Goal: Find specific page/section: Find specific page/section

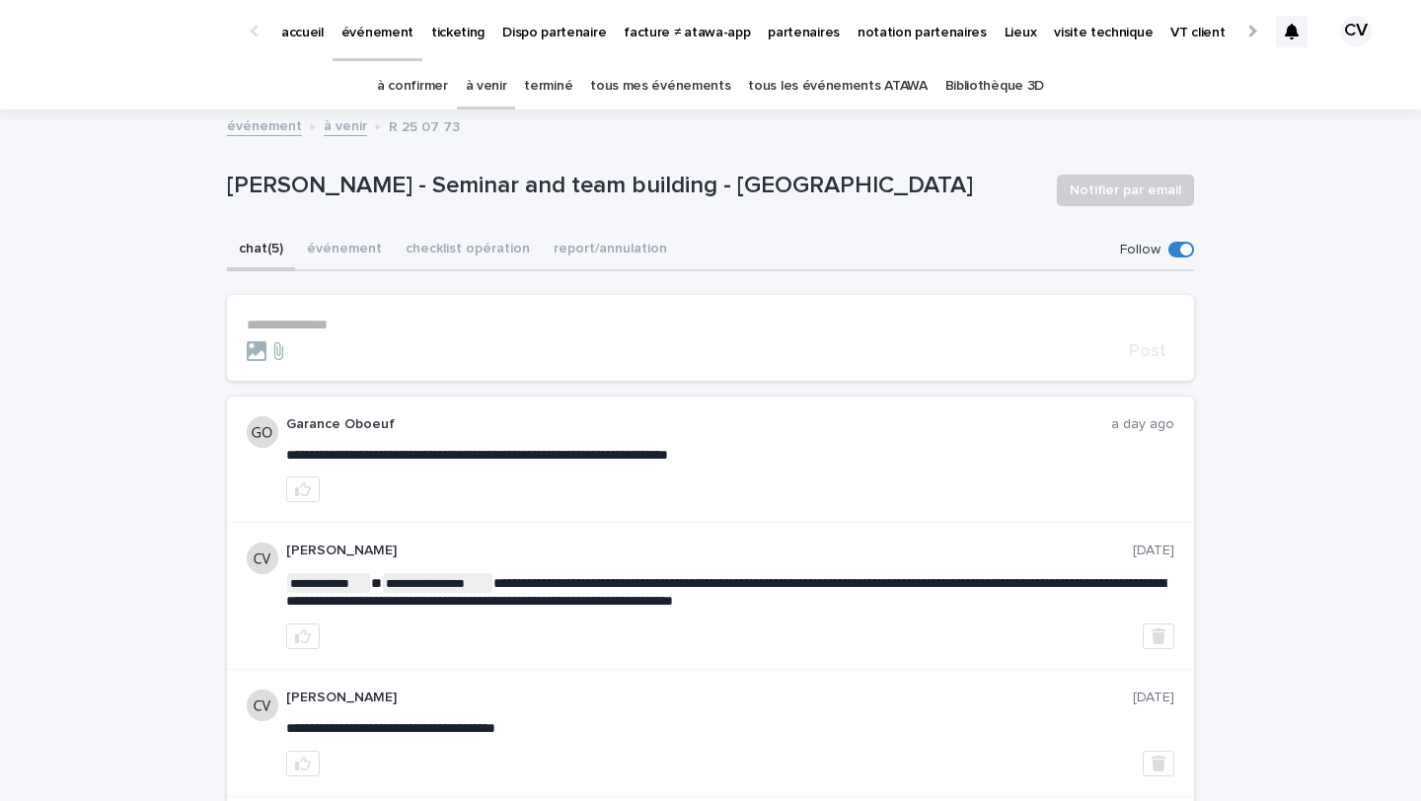
click at [414, 74] on link "à confirmer" at bounding box center [412, 86] width 71 height 46
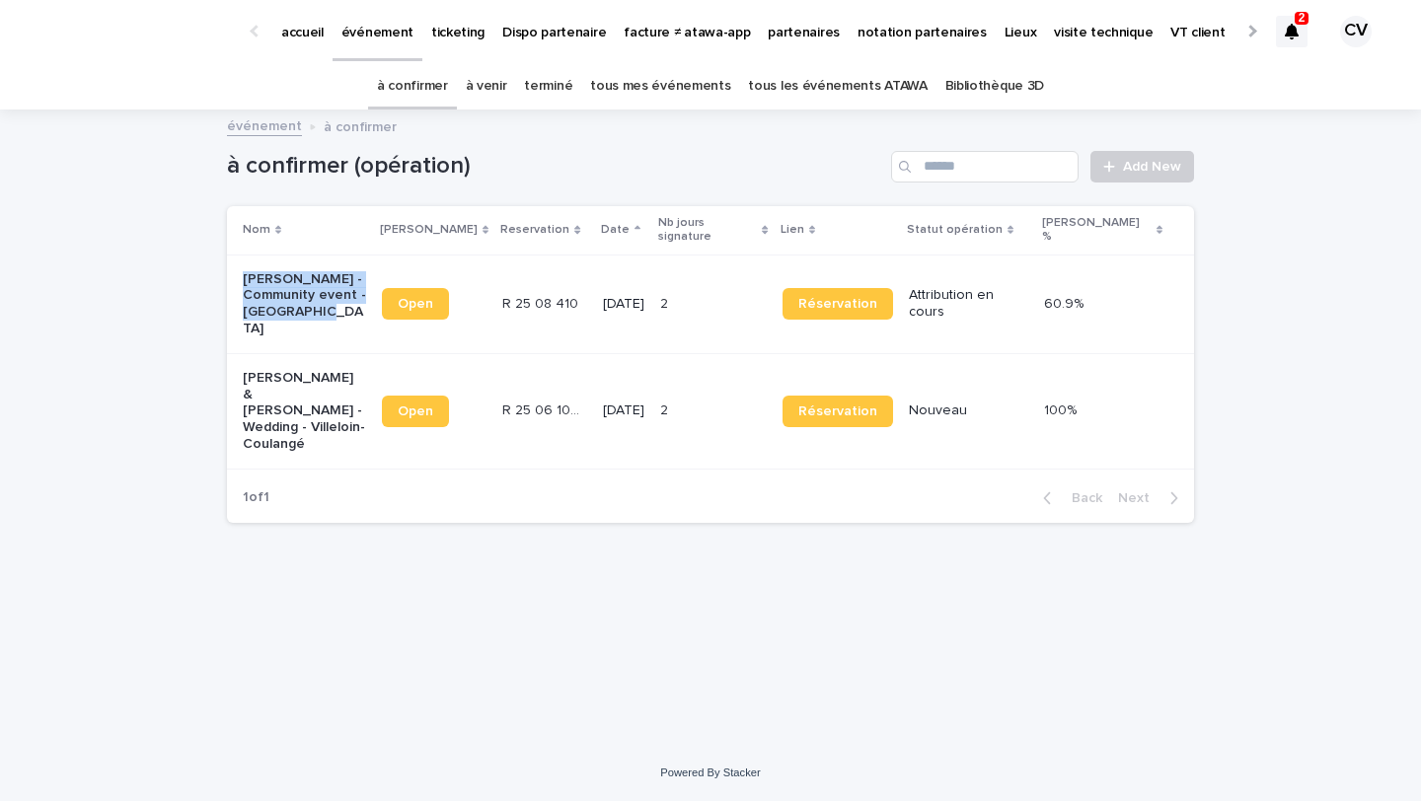
drag, startPoint x: 323, startPoint y: 293, endPoint x: 230, endPoint y: 260, distance: 98.6
click at [230, 260] on td "[PERSON_NAME] - Community event - [GEOGRAPHIC_DATA]" at bounding box center [300, 304] width 147 height 99
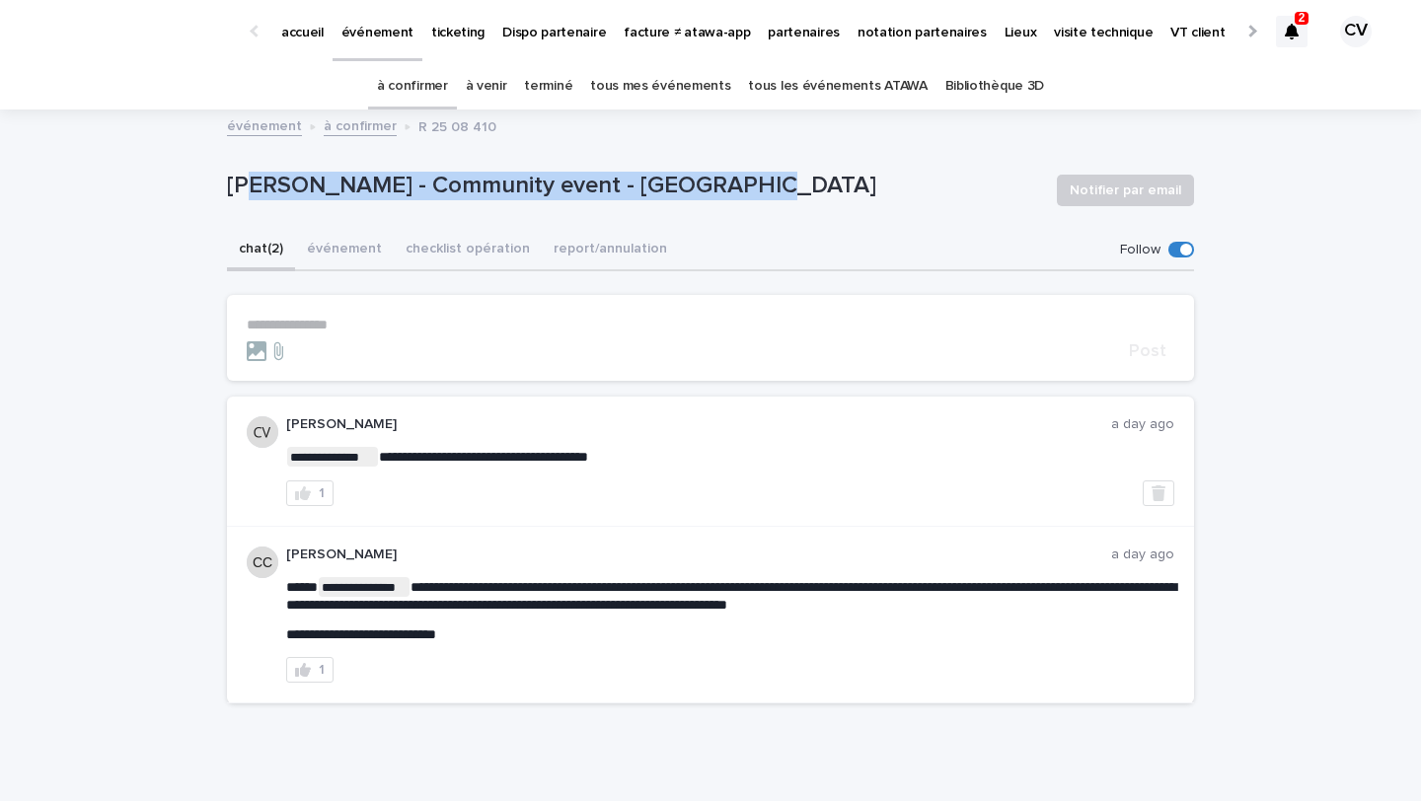
drag, startPoint x: 742, startPoint y: 182, endPoint x: 253, endPoint y: 177, distance: 489.5
click at [253, 177] on p "[PERSON_NAME] - Community event - [GEOGRAPHIC_DATA]" at bounding box center [634, 186] width 814 height 29
copy p "wel Ben Saad - Community event - Strasbourg"
drag, startPoint x: 776, startPoint y: 180, endPoint x: 223, endPoint y: 192, distance: 552.8
click at [223, 192] on div "**********" at bounding box center [710, 440] width 987 height 657
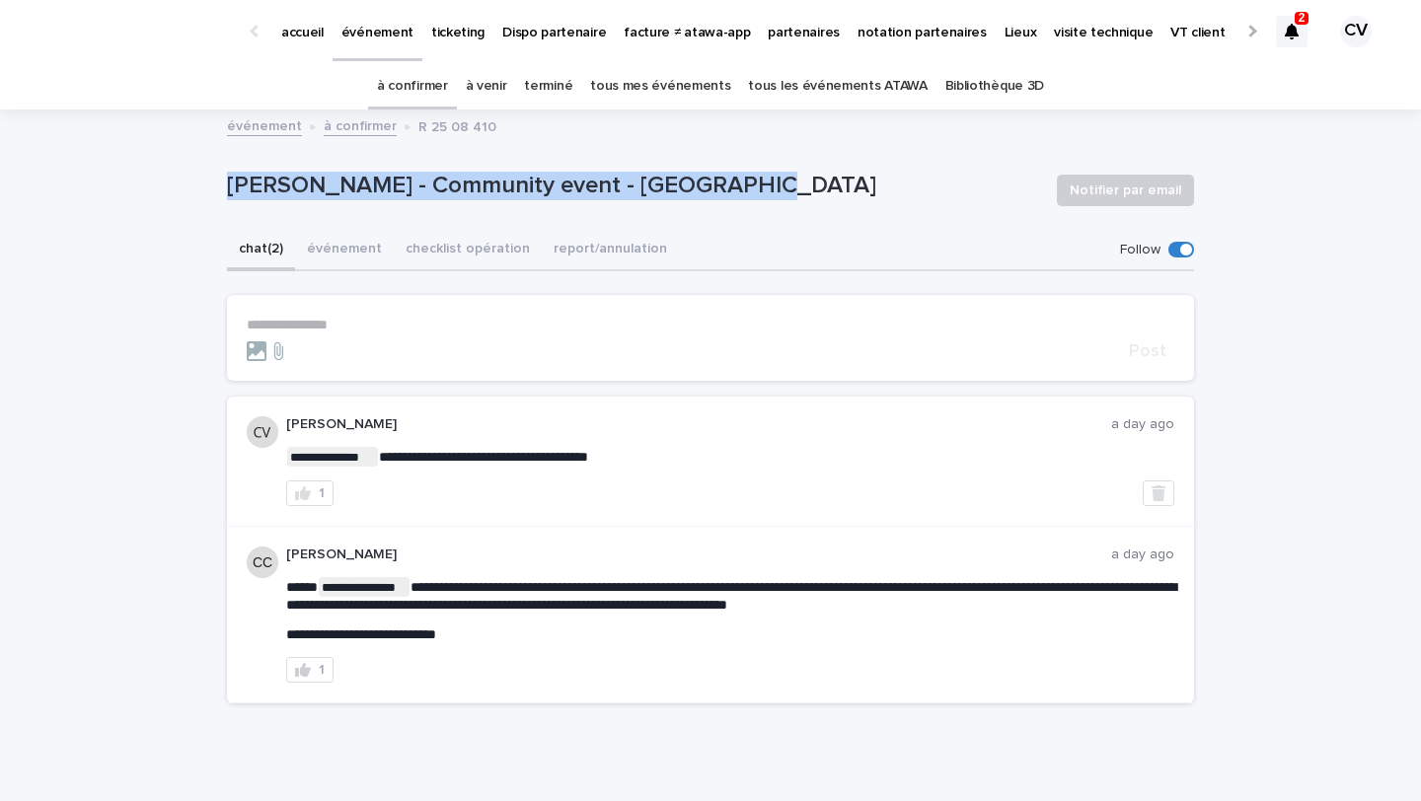
copy p "[PERSON_NAME] - Community event - [GEOGRAPHIC_DATA]"
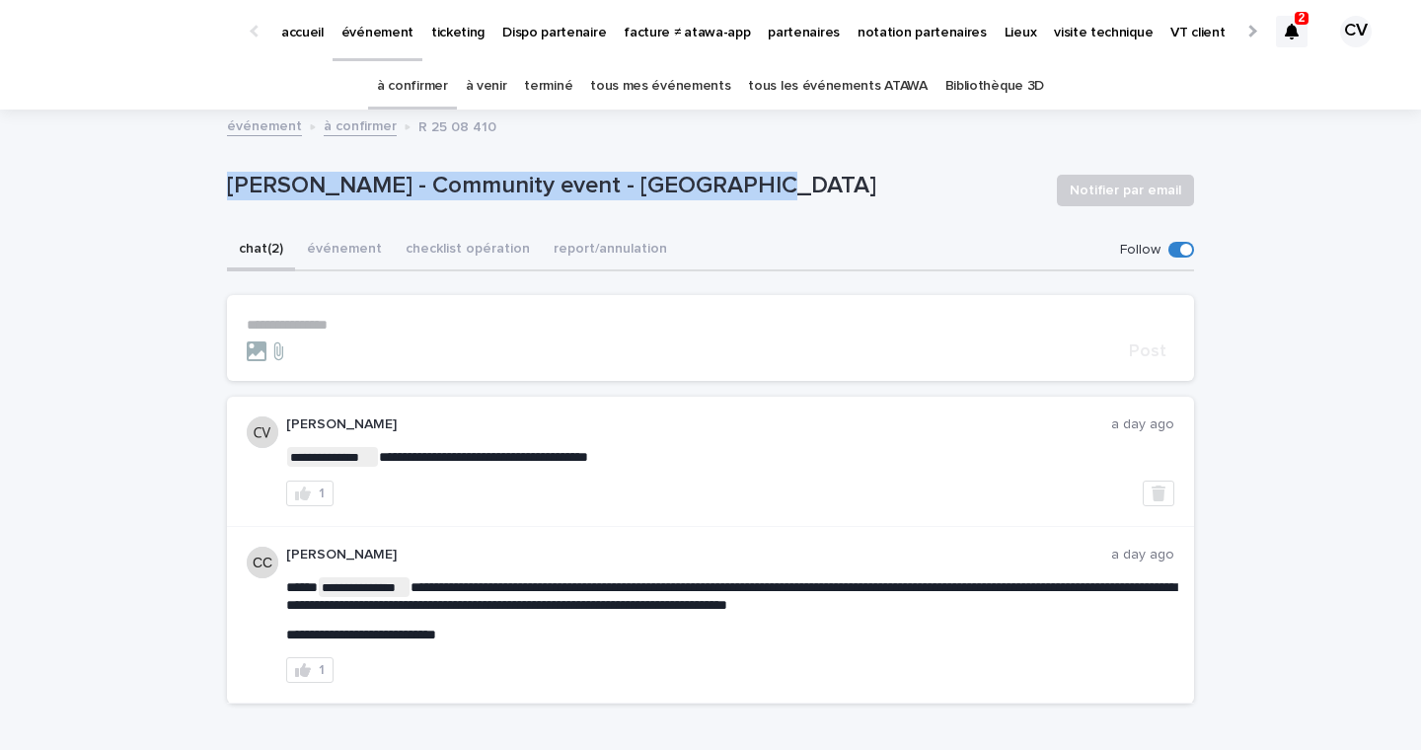
click at [484, 82] on link "à venir" at bounding box center [486, 86] width 41 height 46
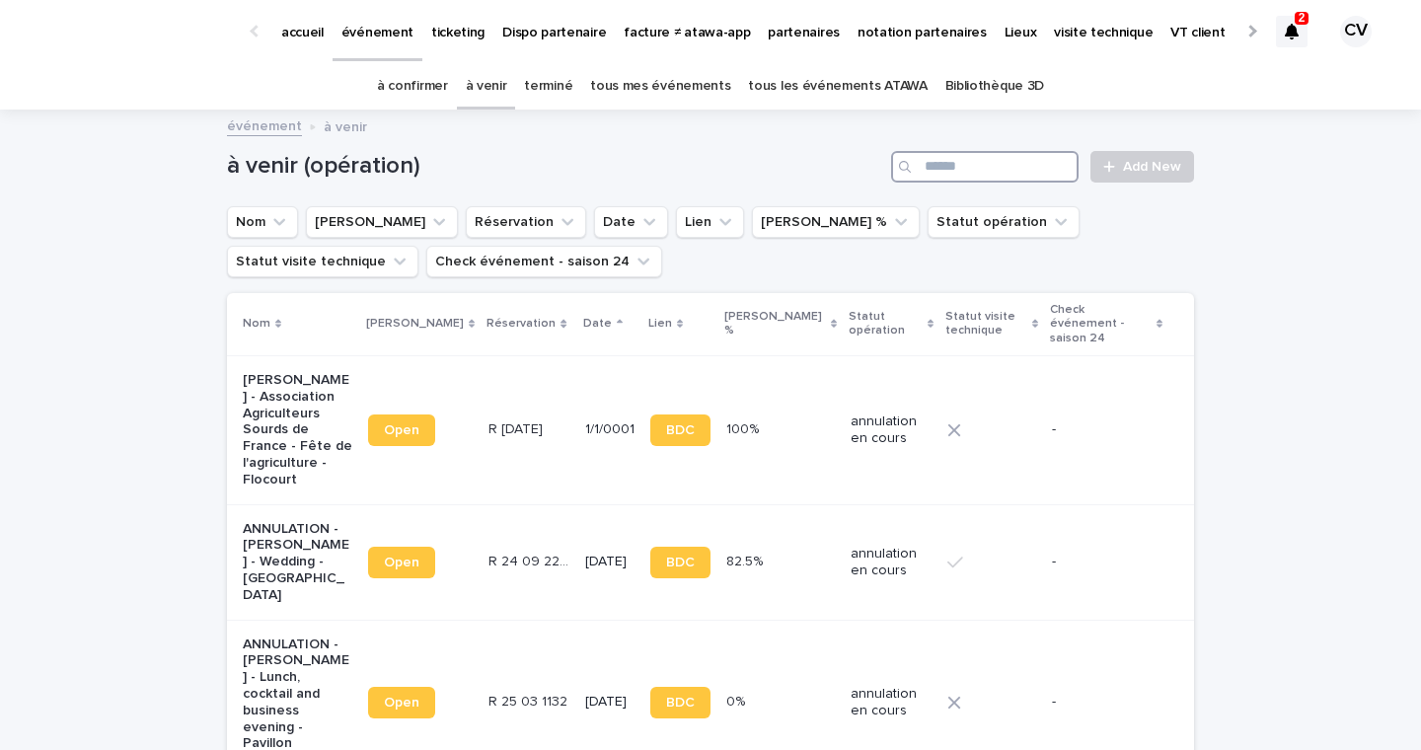
click at [980, 169] on input "Search" at bounding box center [984, 167] width 187 height 32
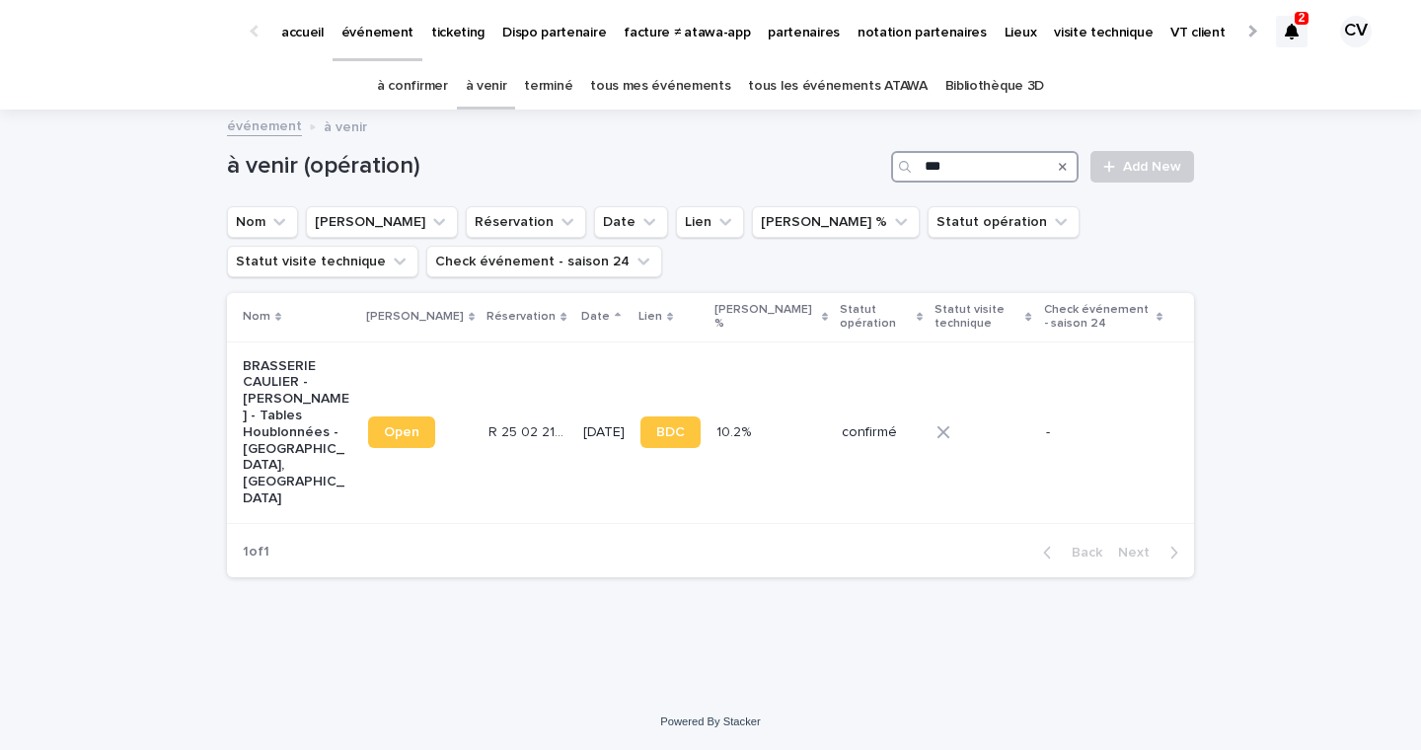
type input "***"
click at [504, 89] on link "à venir" at bounding box center [486, 86] width 41 height 46
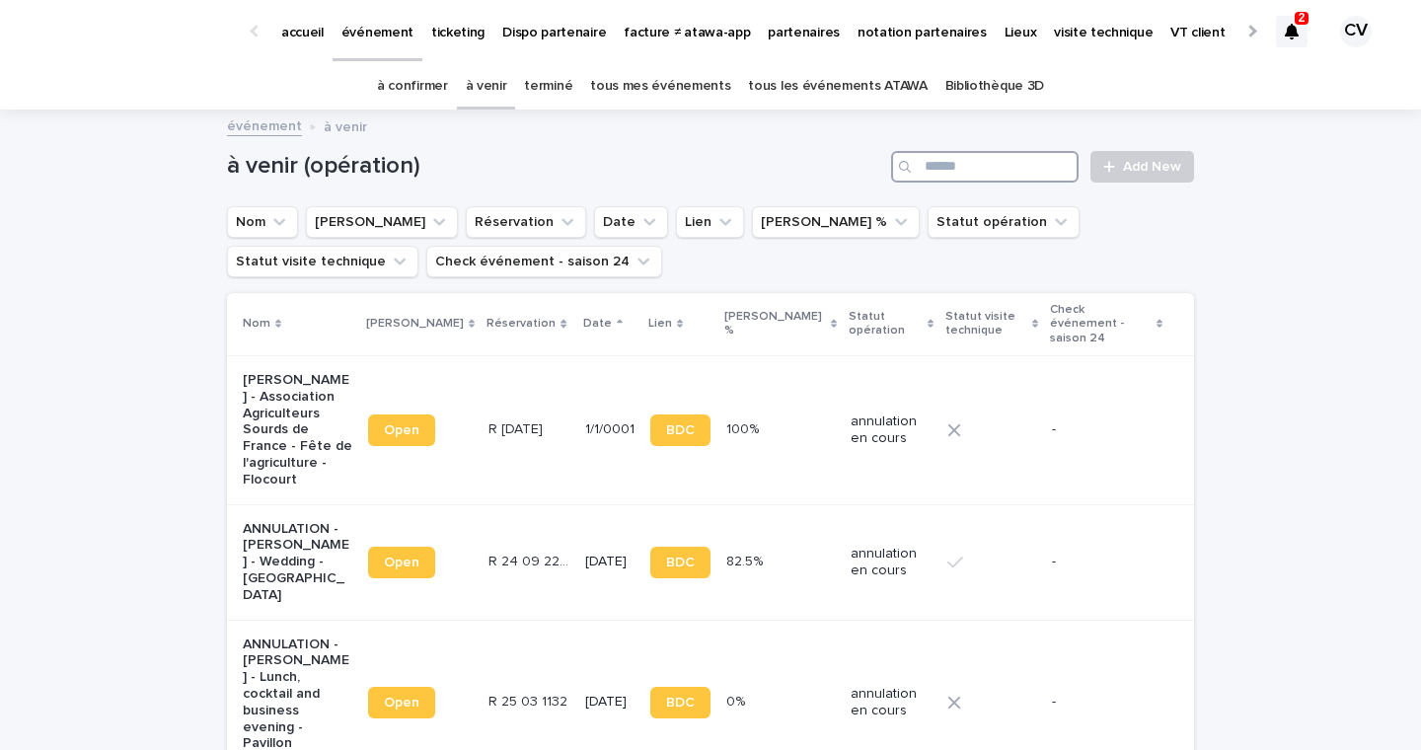
click at [993, 175] on input "Search" at bounding box center [984, 167] width 187 height 32
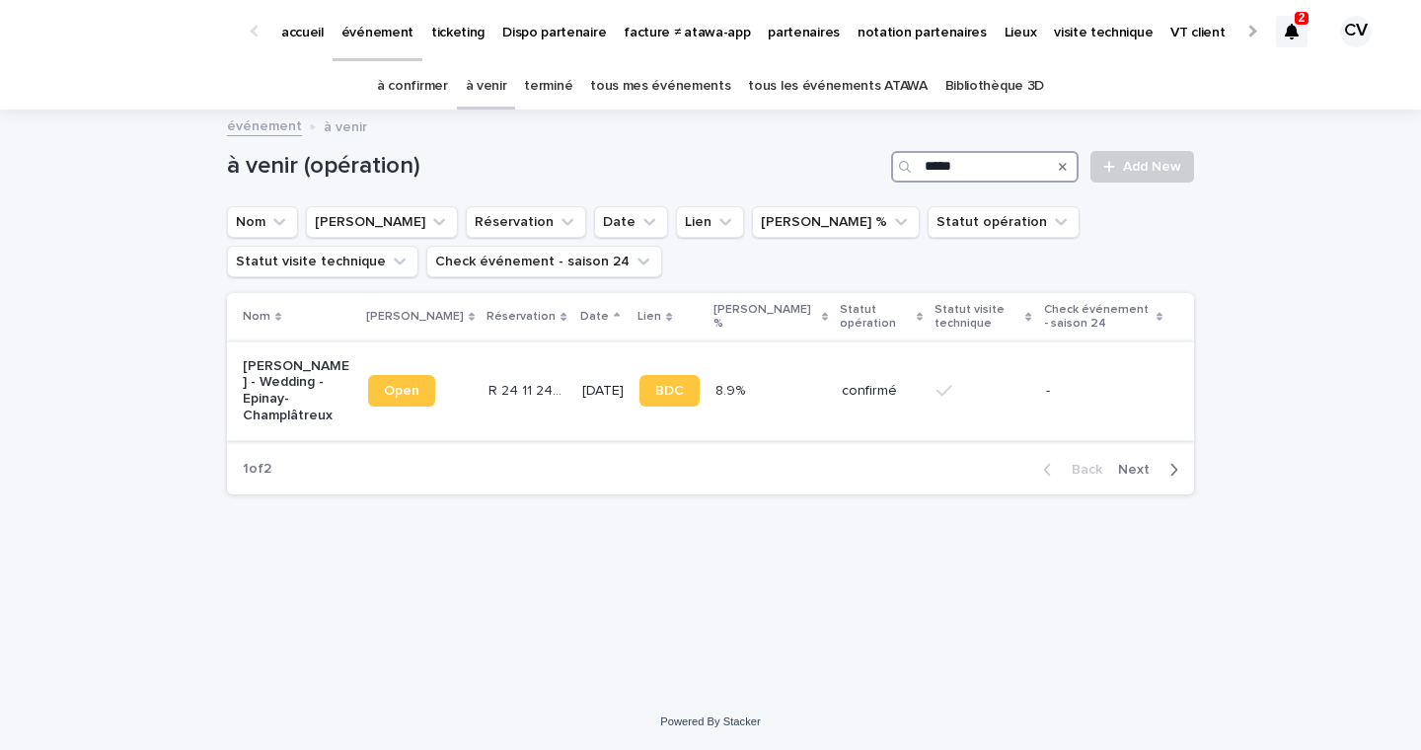
type input "*****"
click at [279, 404] on p "Samantha Bottelier - Wedding - Epinay-Champlâtreux" at bounding box center [298, 391] width 110 height 66
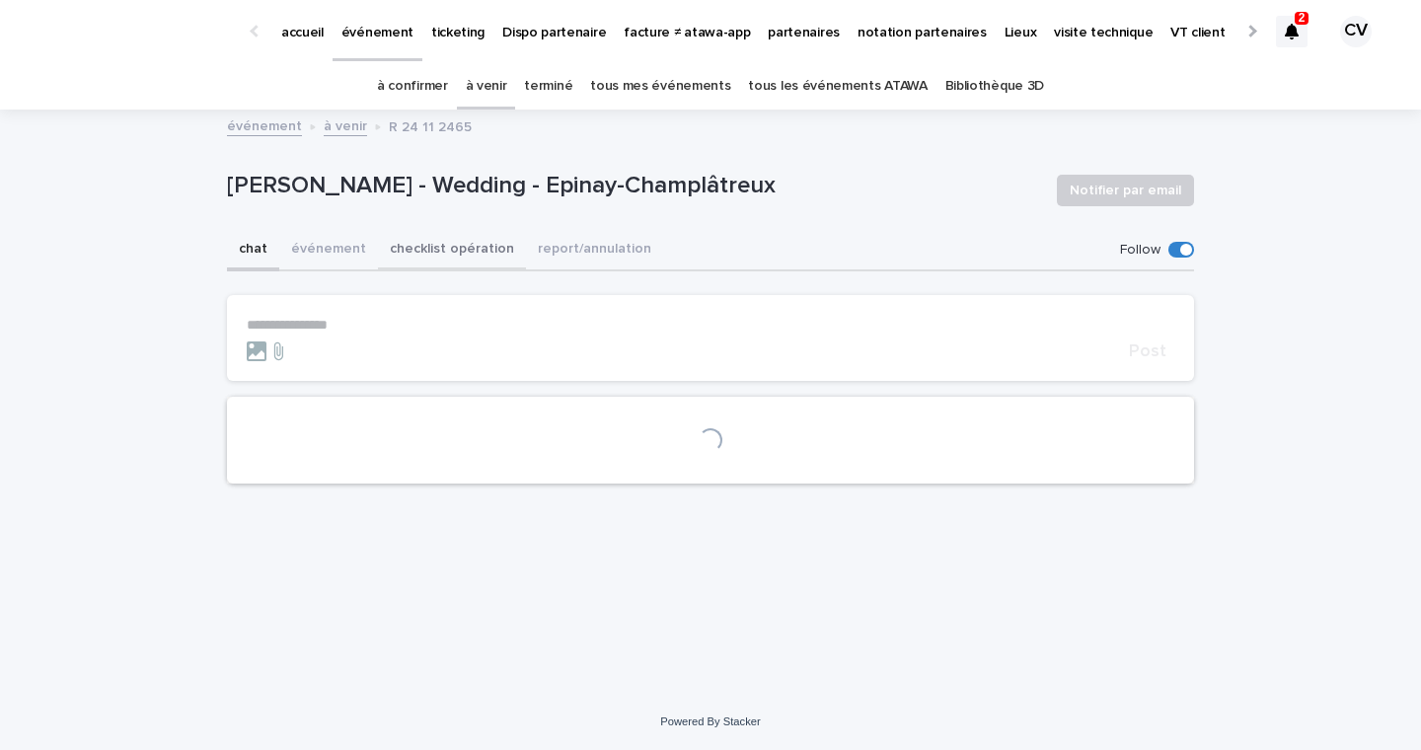
click at [480, 253] on button "checklist opération" at bounding box center [452, 250] width 148 height 41
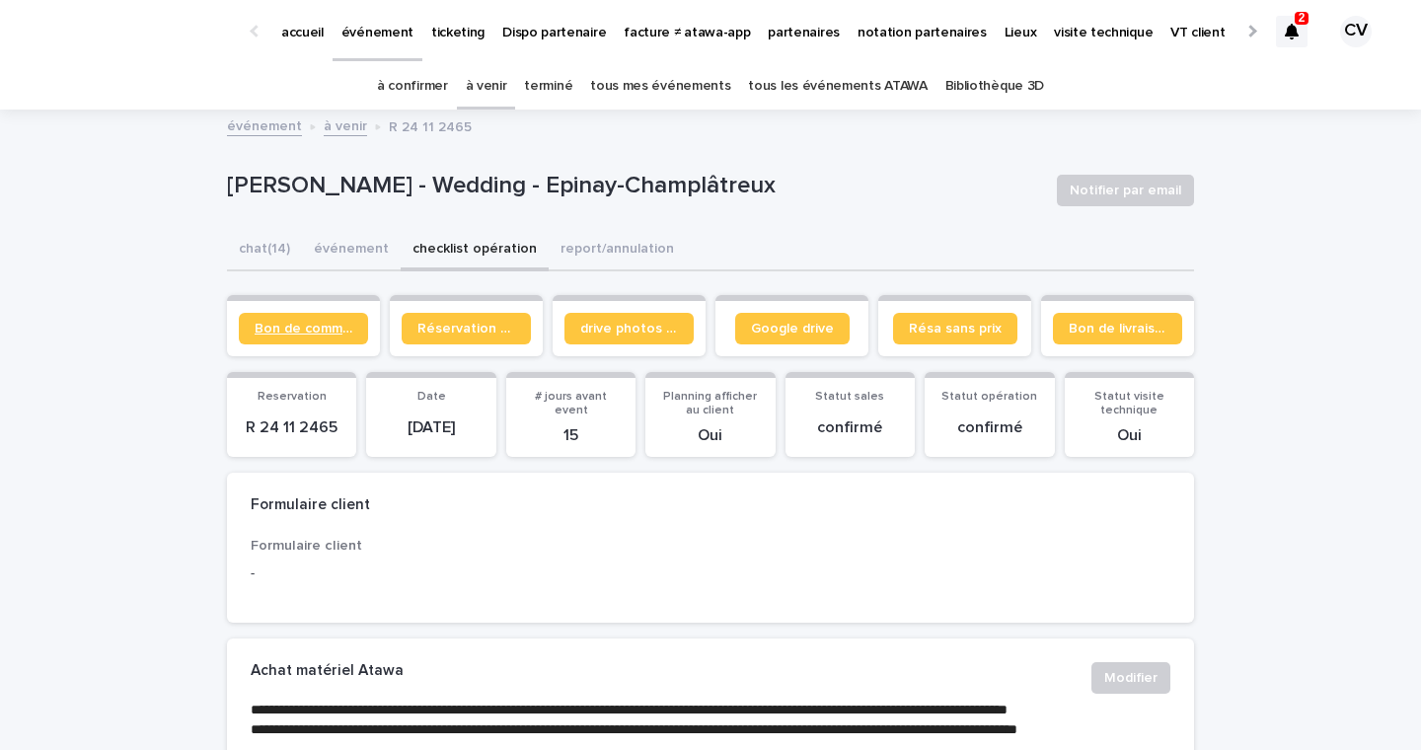
click at [326, 326] on span "Bon de commande" at bounding box center [304, 329] width 98 height 14
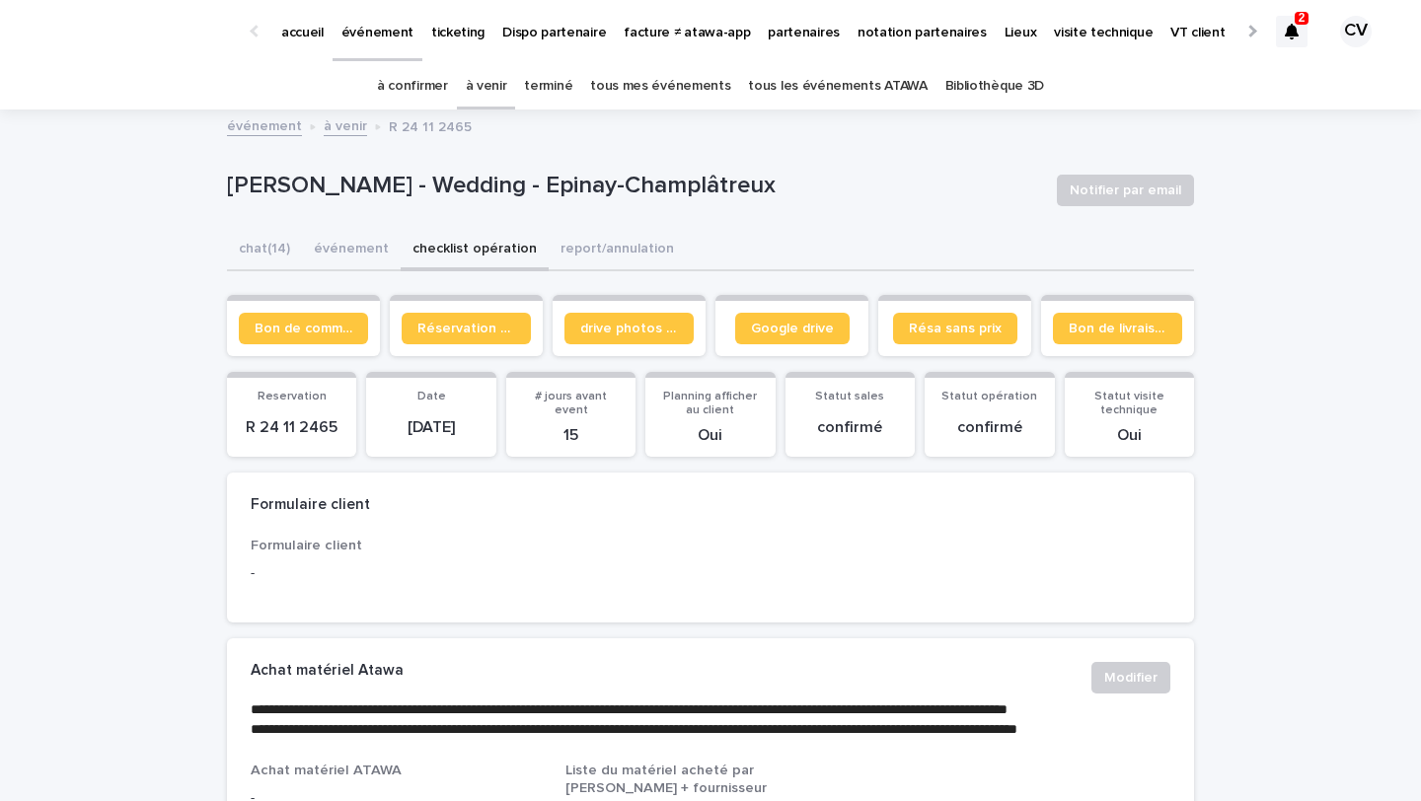
click at [1295, 24] on div "2" at bounding box center [1292, 32] width 32 height 32
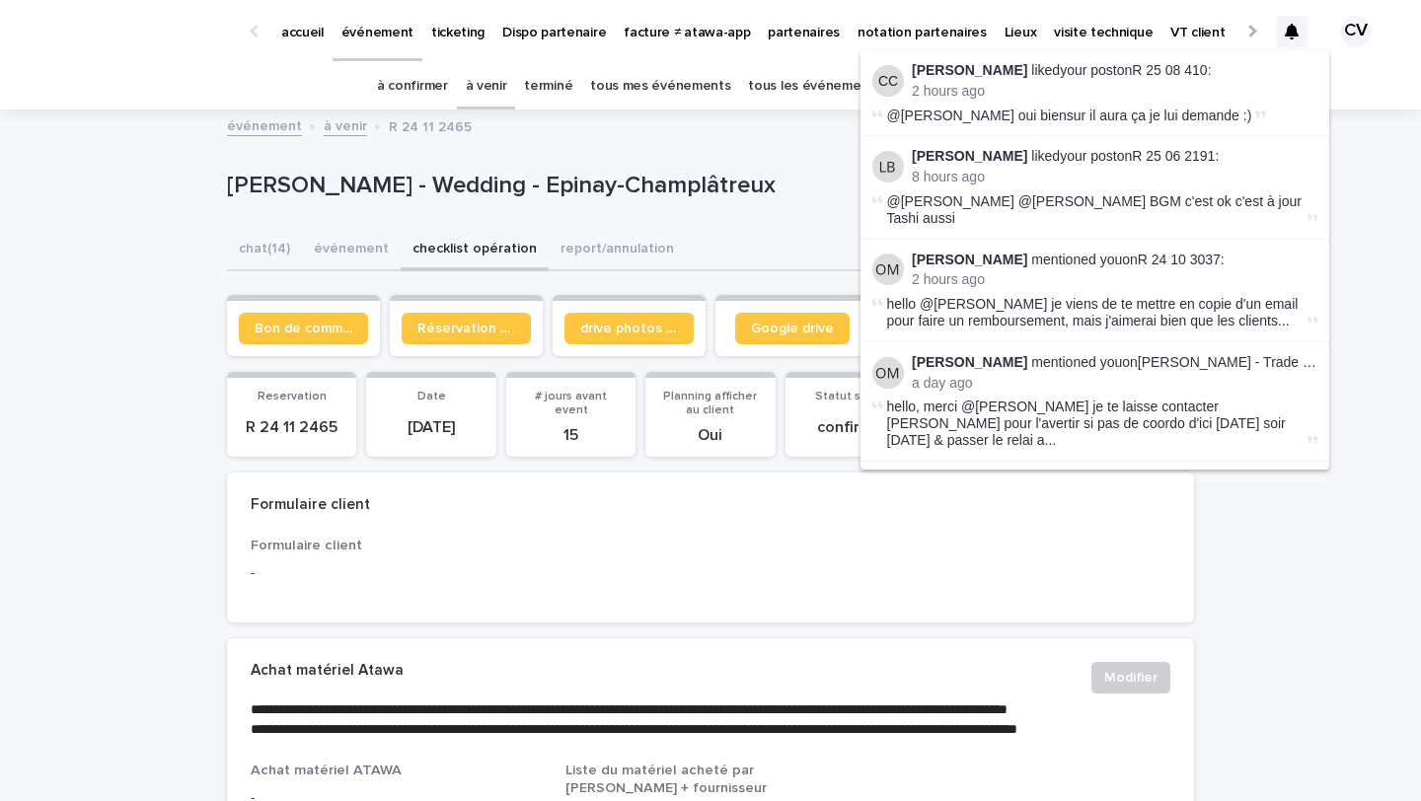
click at [1288, 32] on icon at bounding box center [1292, 32] width 14 height 16
click at [765, 203] on div "Samantha Bottelier - Wedding - Epinay-Champlâtreux" at bounding box center [634, 190] width 814 height 37
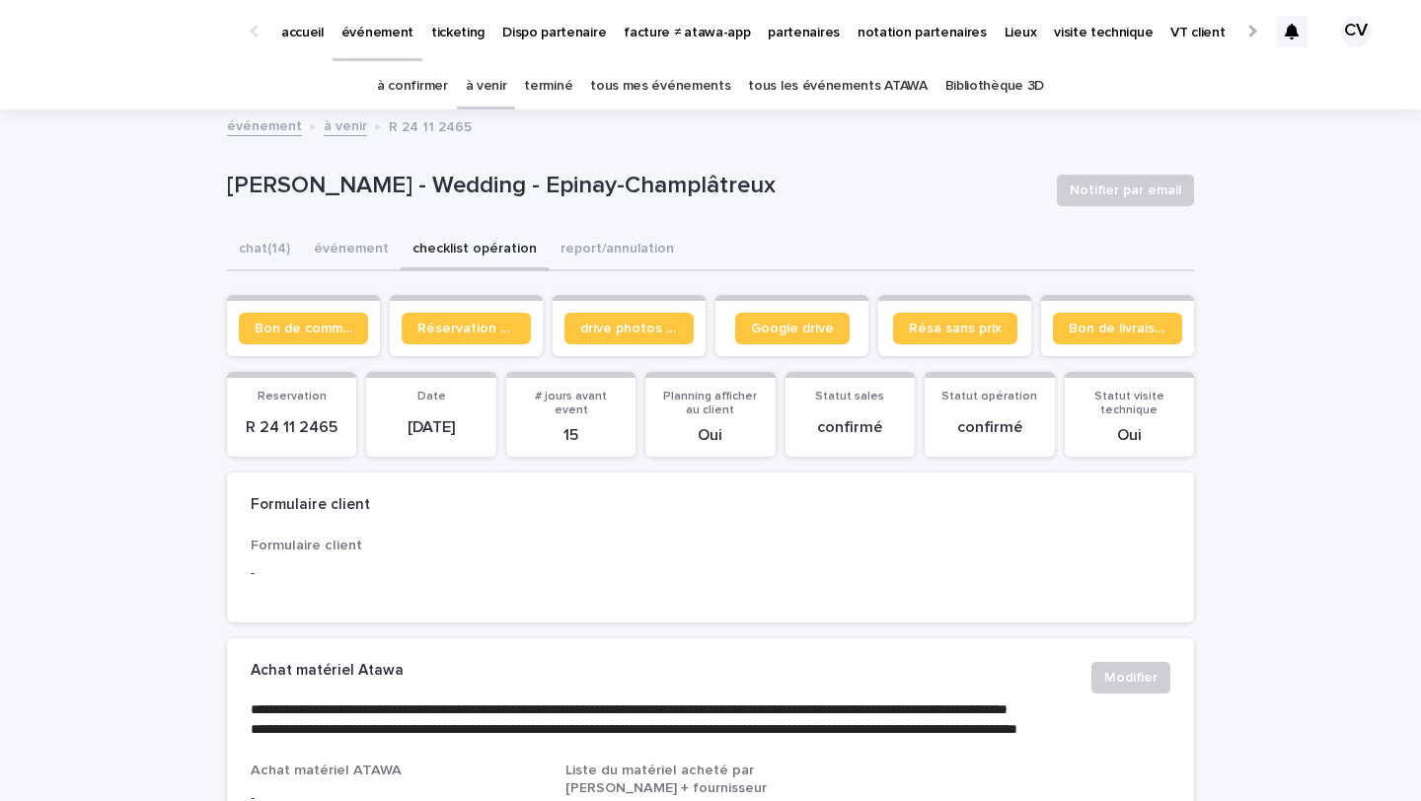
click at [830, 88] on link "tous les événements ATAWA" at bounding box center [837, 86] width 179 height 46
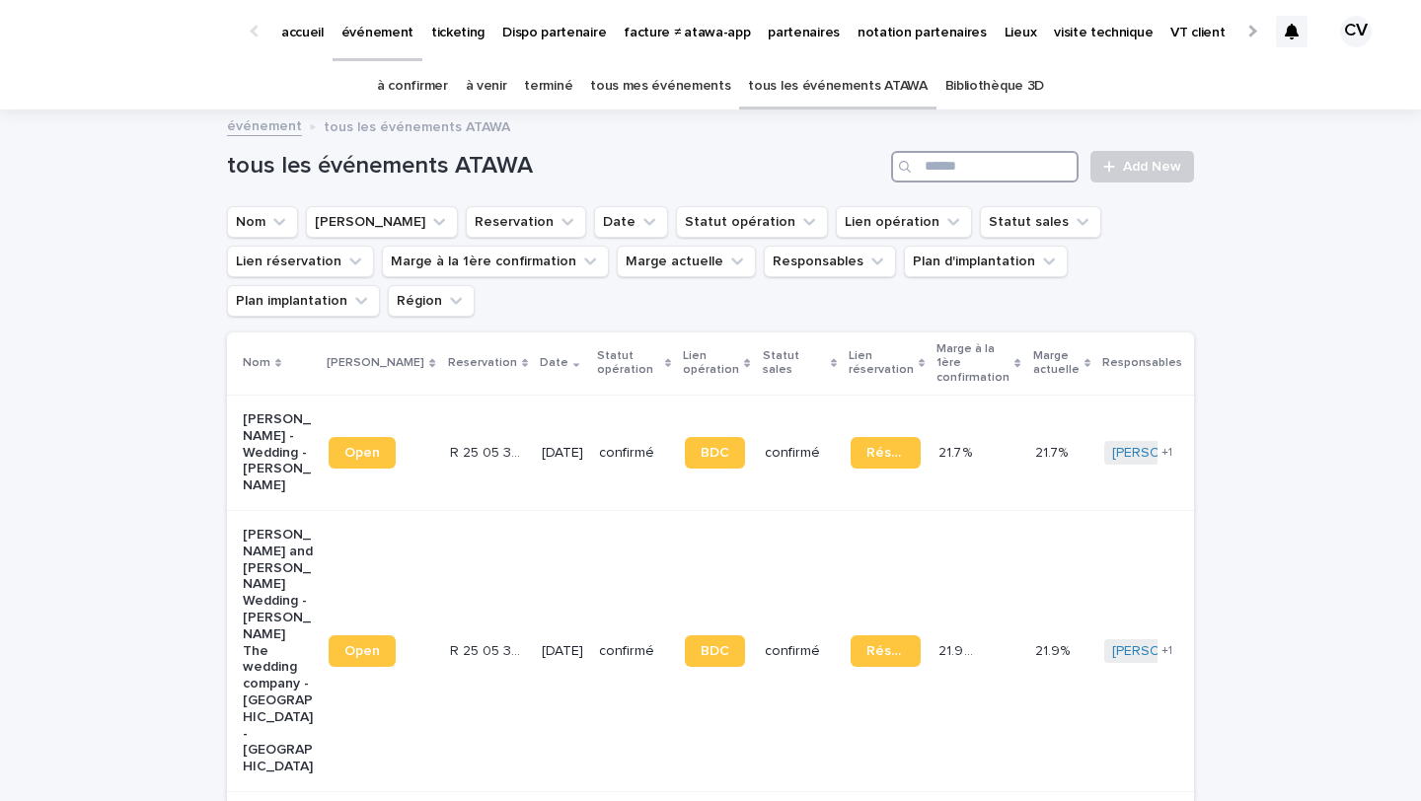
click at [1034, 159] on input "Search" at bounding box center [984, 167] width 187 height 32
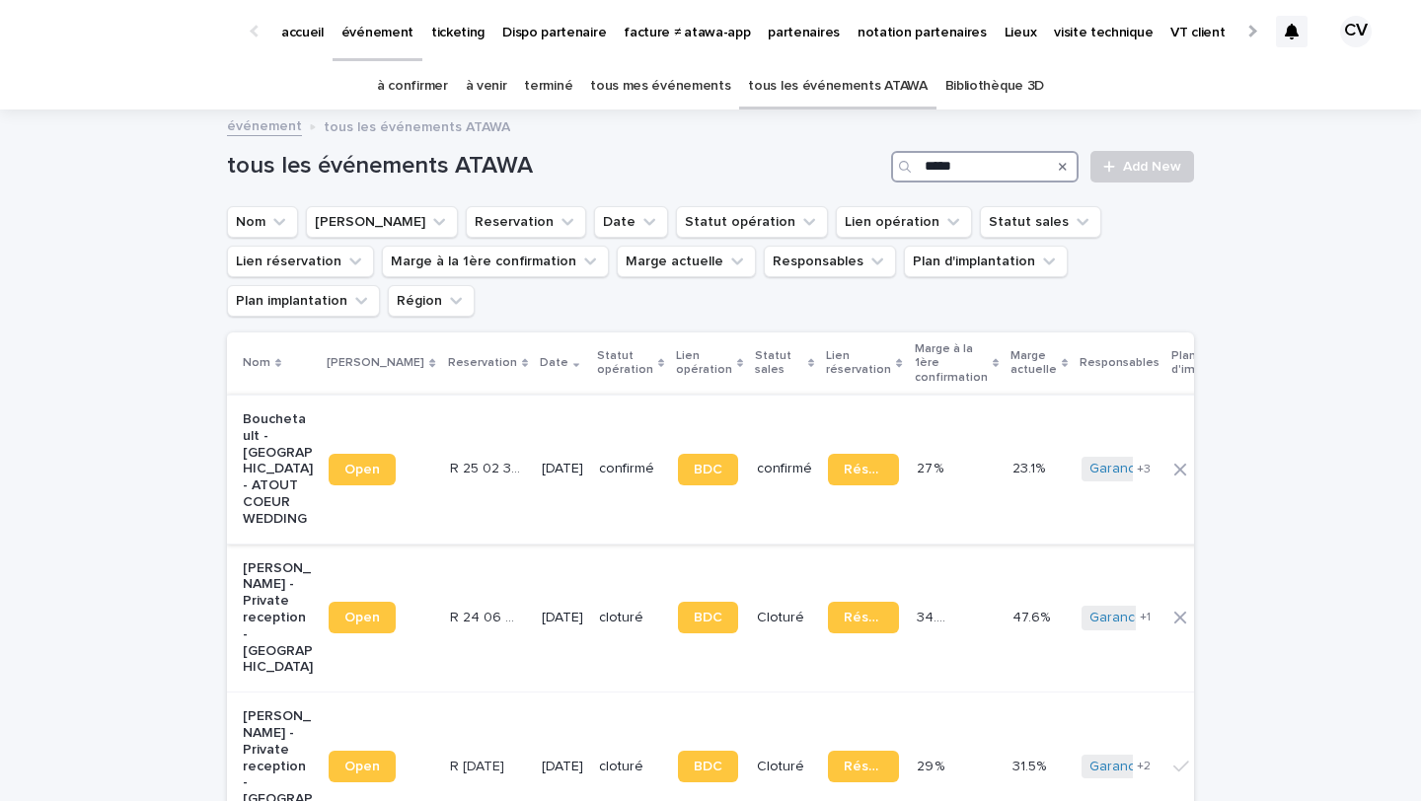
type input "*****"
click at [283, 422] on p "Bouchetault - Chaumont-sur-Tharonne - ATOUT COEUR WEDDING" at bounding box center [278, 470] width 70 height 116
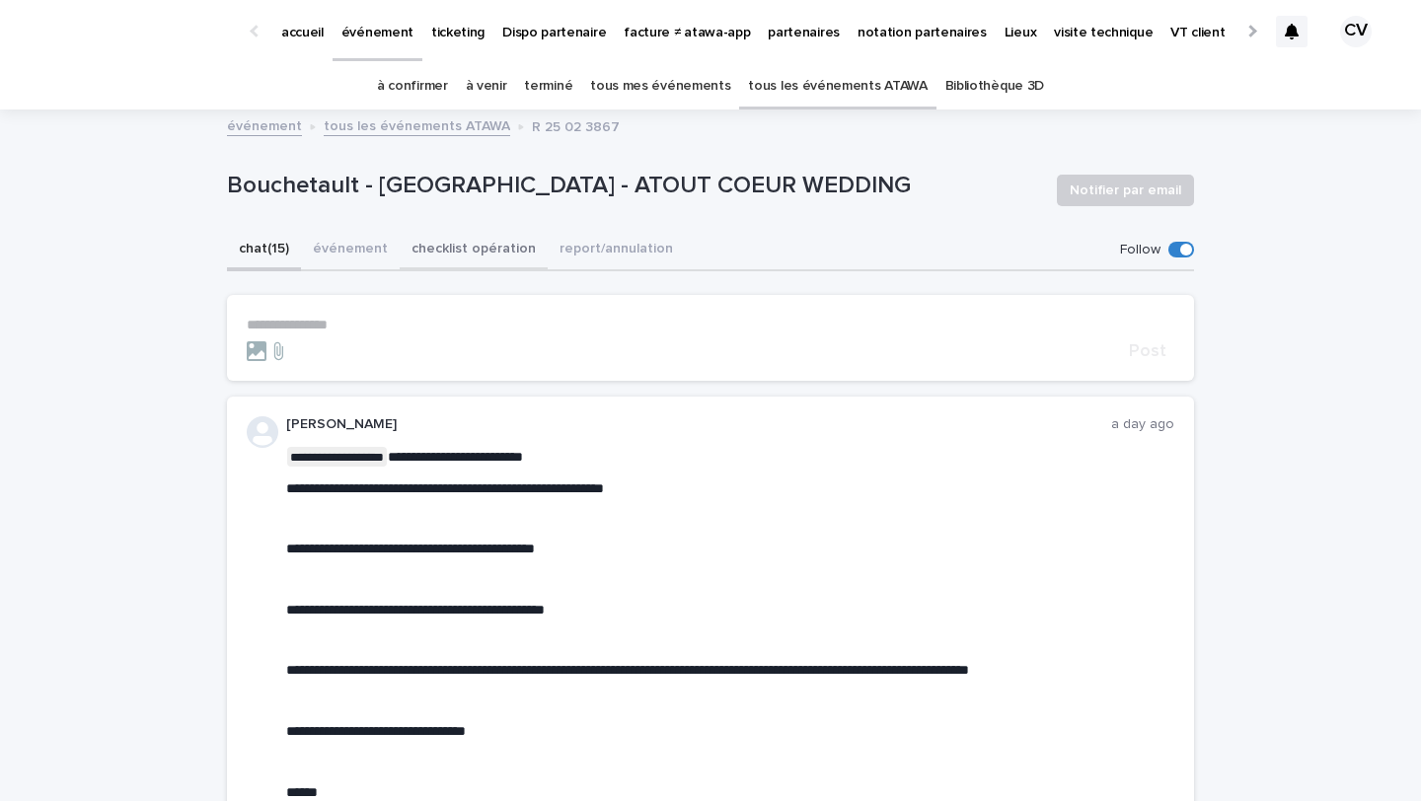
click at [428, 253] on button "checklist opération" at bounding box center [474, 250] width 148 height 41
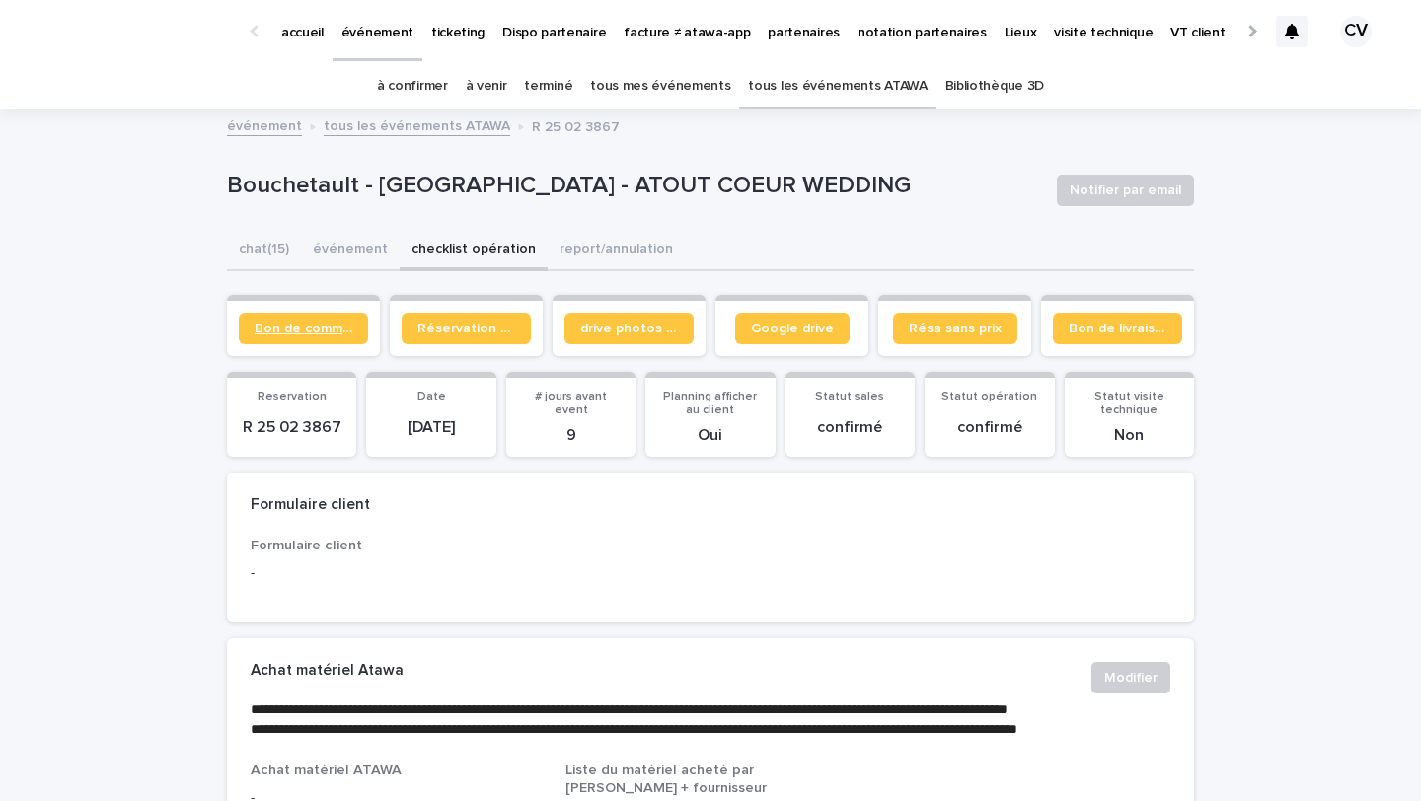
click at [338, 330] on span "Bon de commande" at bounding box center [304, 329] width 98 height 14
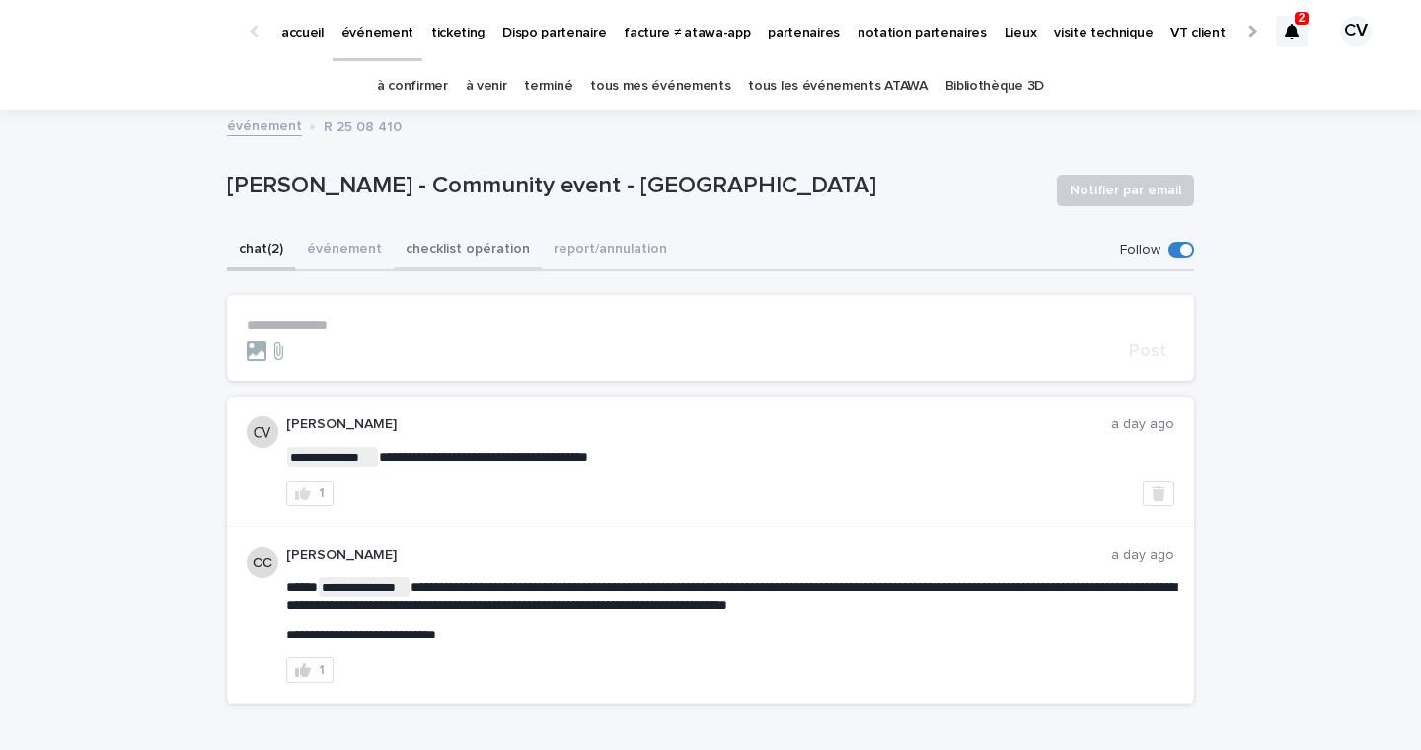
click at [414, 252] on button "checklist opération" at bounding box center [468, 250] width 148 height 41
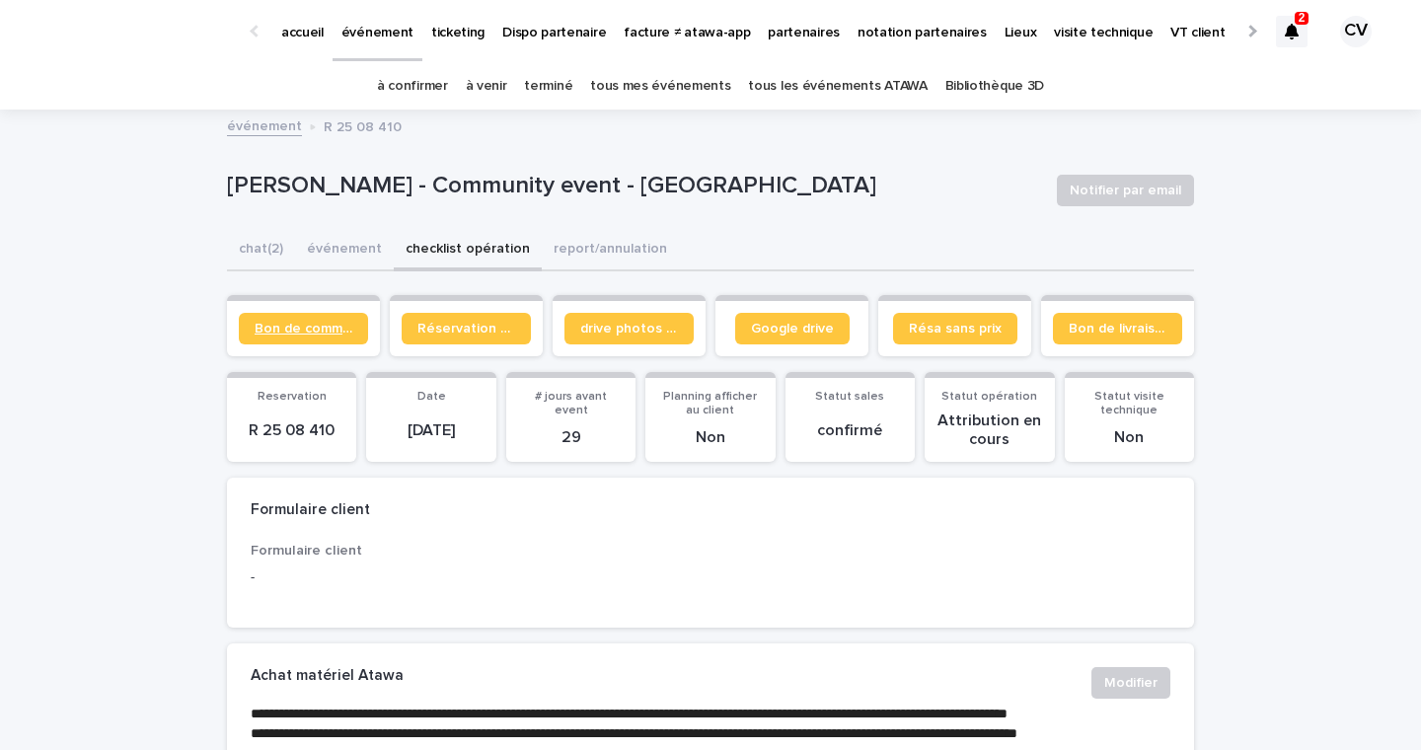
click at [293, 329] on span "Bon de commande" at bounding box center [304, 329] width 98 height 14
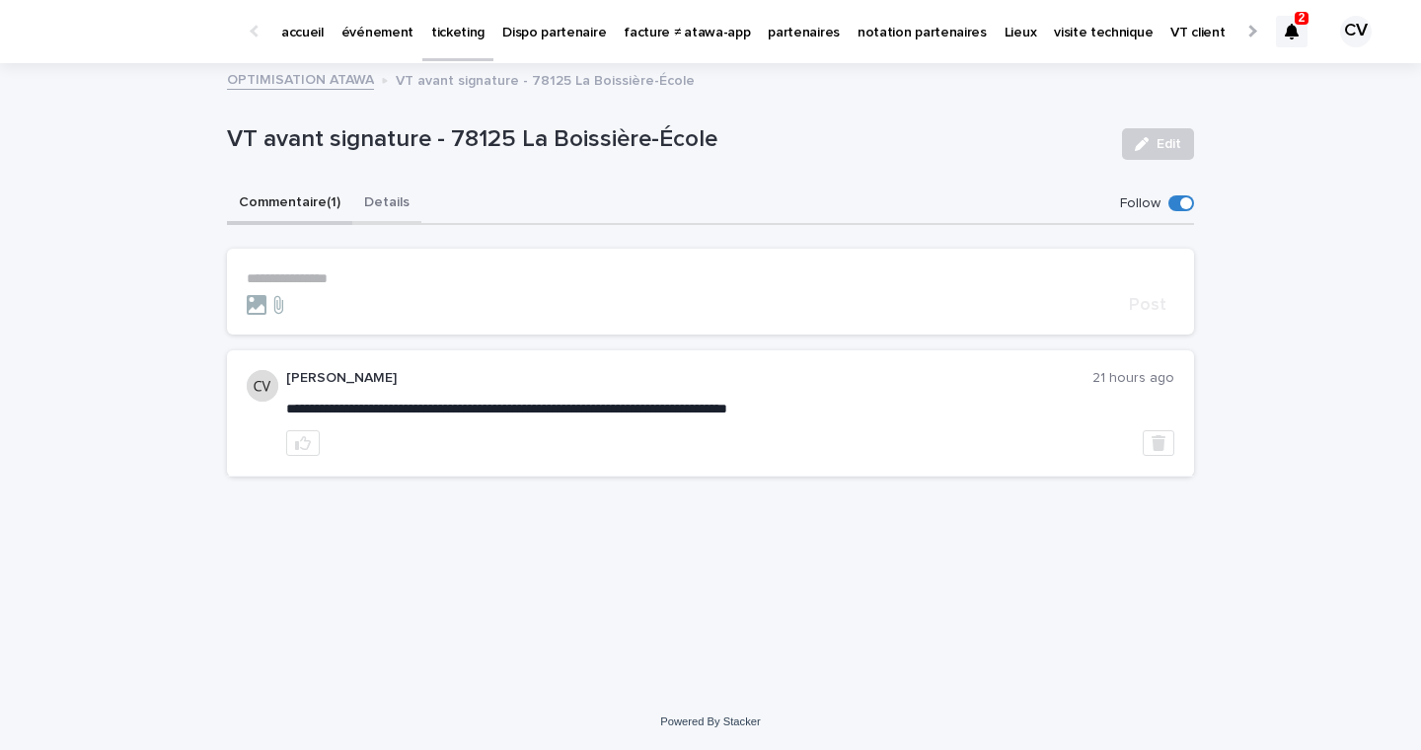
click at [394, 207] on button "Details" at bounding box center [386, 204] width 69 height 41
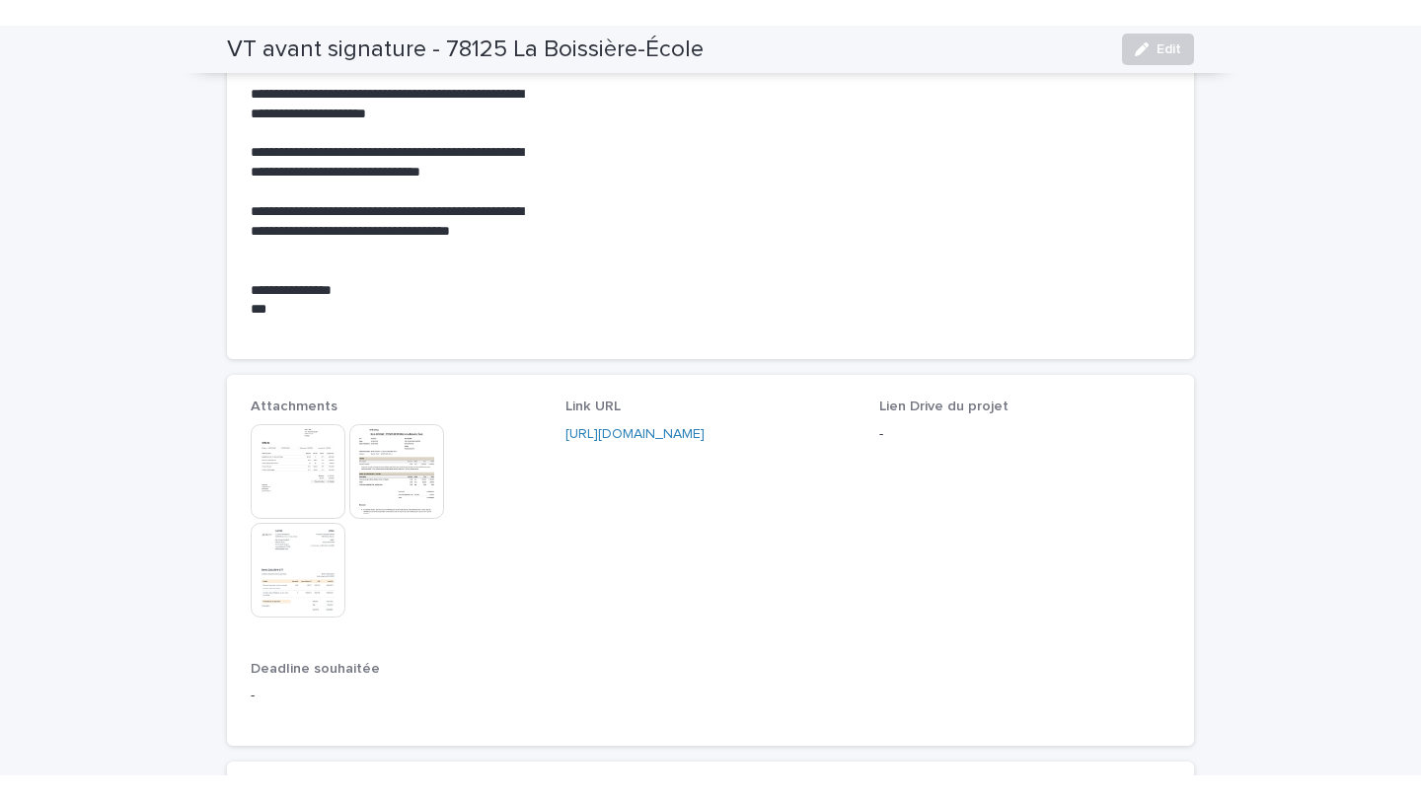
scroll to position [797, 0]
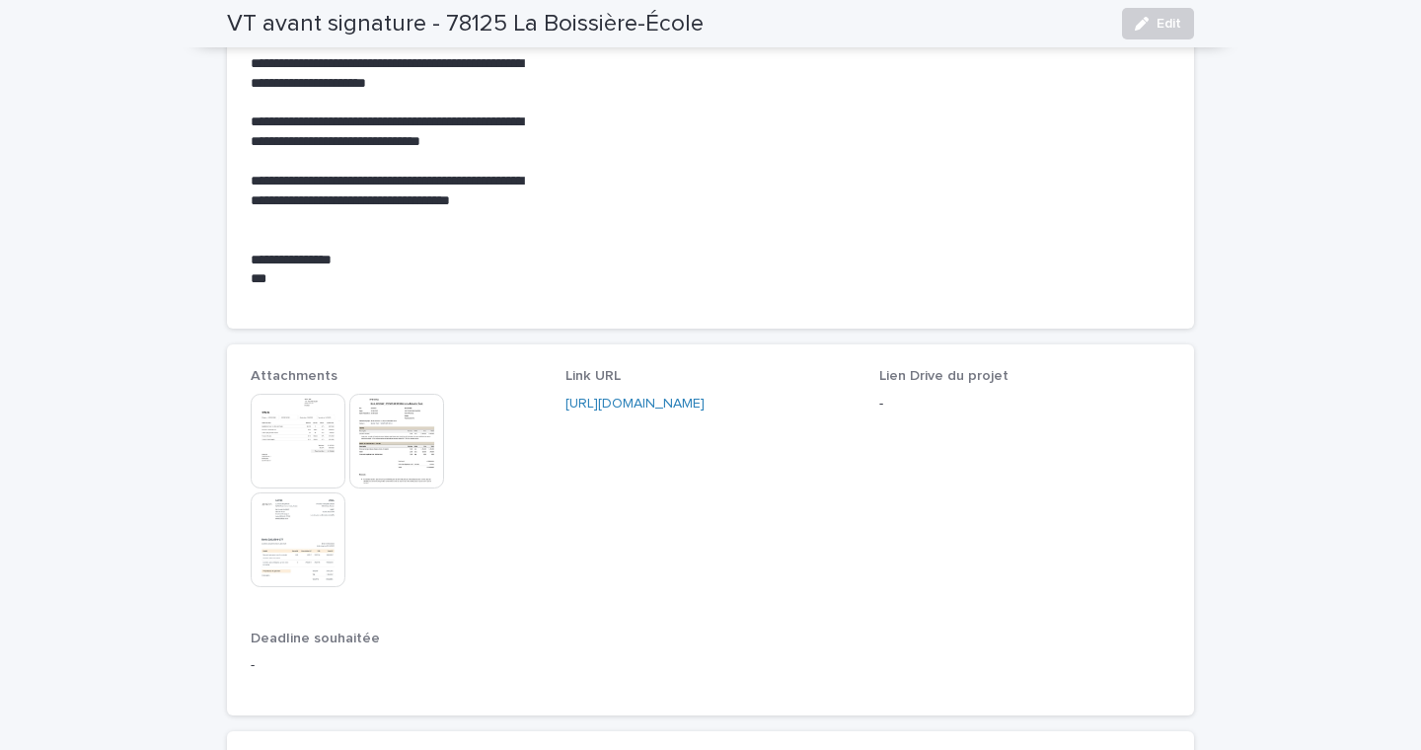
click at [370, 455] on img at bounding box center [396, 441] width 95 height 95
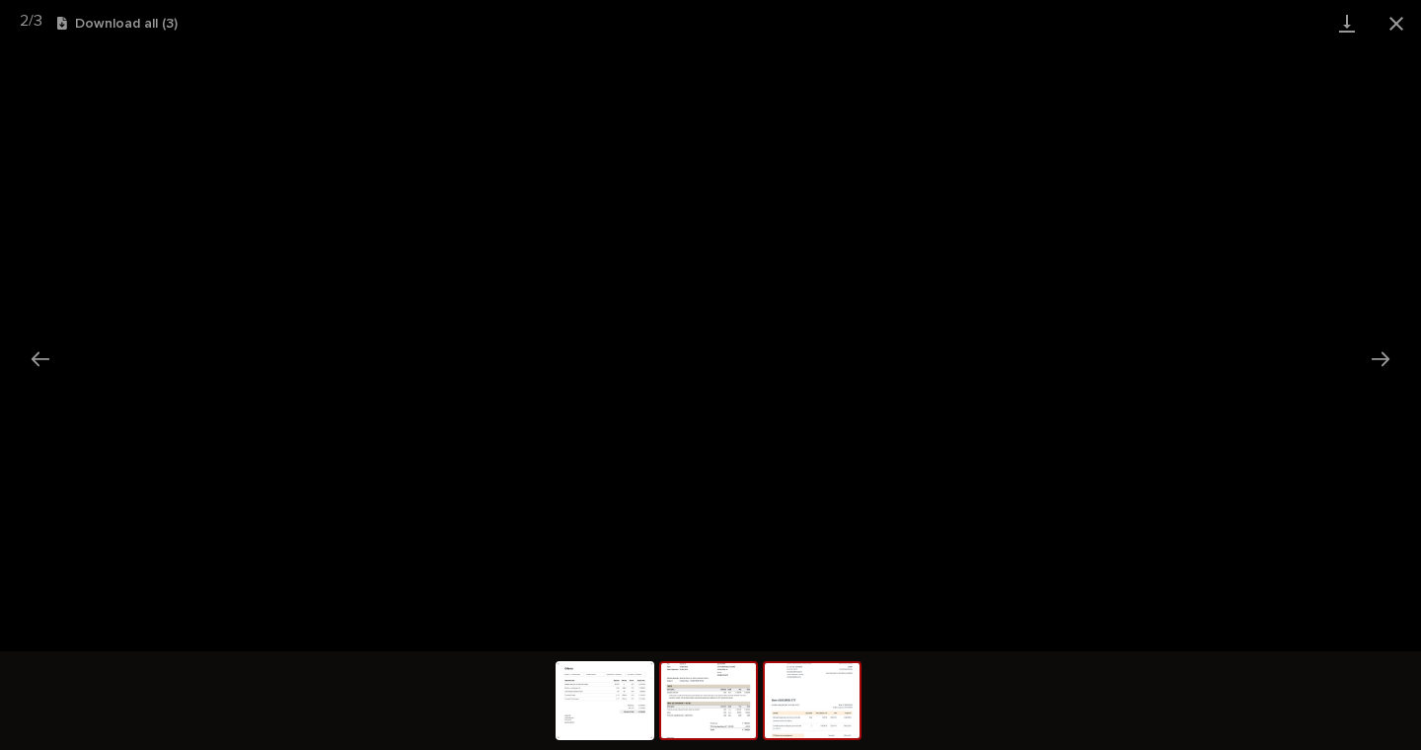
click at [809, 720] on img at bounding box center [812, 700] width 95 height 75
click at [1395, 37] on button "Close gallery" at bounding box center [1396, 23] width 49 height 46
